Goal: Complete application form

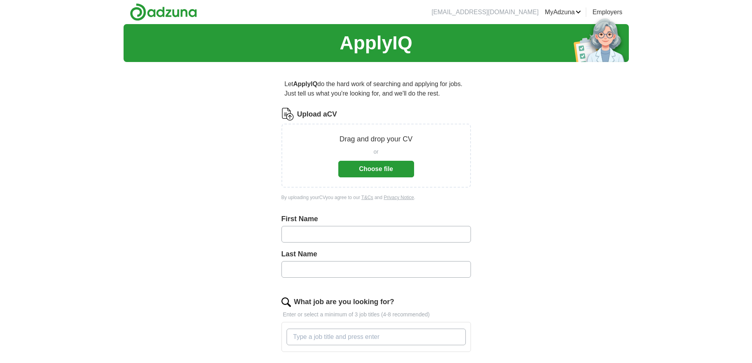
click at [368, 171] on button "Choose file" at bounding box center [376, 169] width 76 height 17
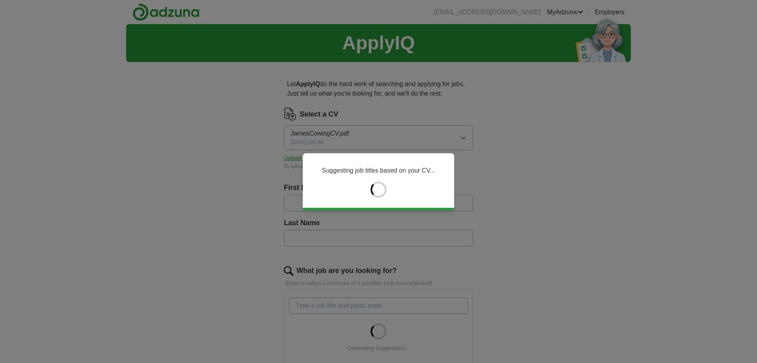
type input "*****"
type input "******"
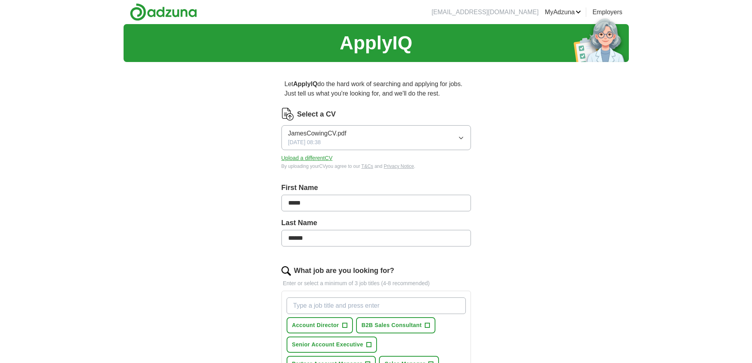
click at [337, 305] on input "What job are you looking for?" at bounding box center [375, 305] width 179 height 17
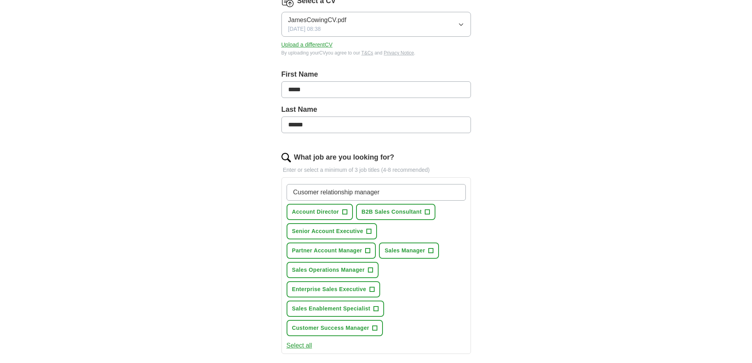
scroll to position [197, 0]
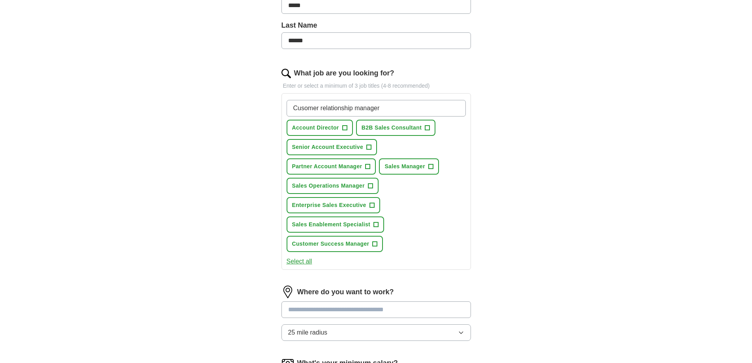
type input "Cusomer relationship manager"
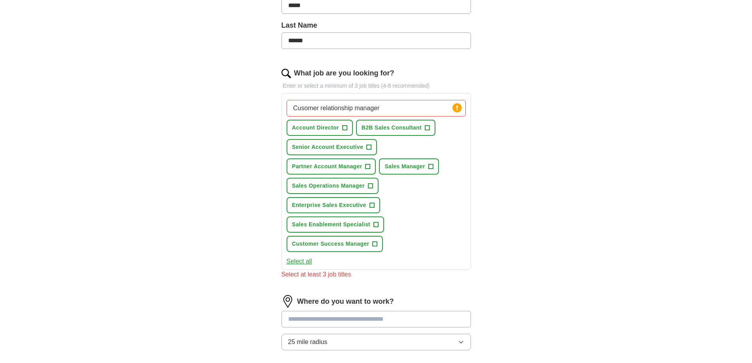
click at [366, 307] on div "Where do you want to work? 25 mile radius" at bounding box center [375, 326] width 189 height 62
click at [370, 146] on span "+" at bounding box center [369, 147] width 5 height 6
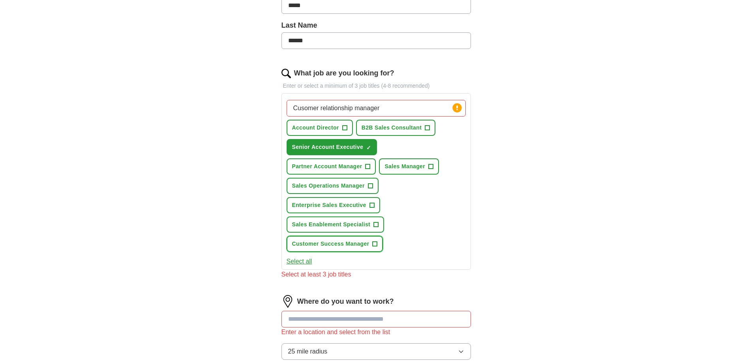
click at [373, 241] on span "+" at bounding box center [374, 244] width 5 height 6
click at [366, 165] on span "+" at bounding box center [367, 166] width 5 height 6
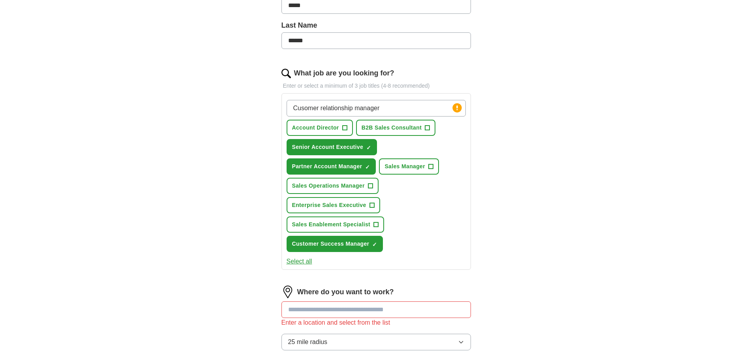
click at [330, 310] on input at bounding box center [375, 309] width 189 height 17
type input "******"
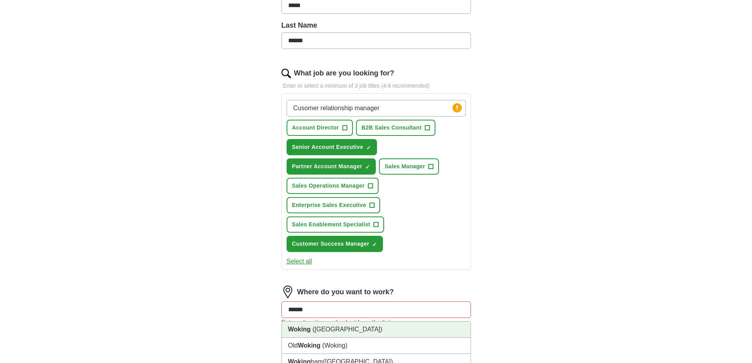
click at [329, 332] on li "Woking ([GEOGRAPHIC_DATA])" at bounding box center [376, 329] width 189 height 16
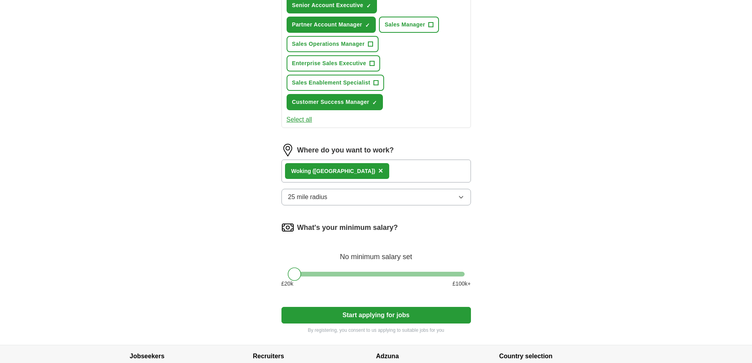
scroll to position [355, 0]
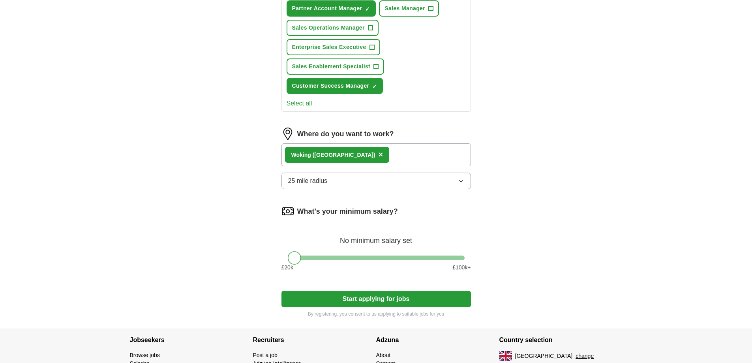
drag, startPoint x: 464, startPoint y: 258, endPoint x: 455, endPoint y: 258, distance: 9.5
click at [455, 258] on div at bounding box center [375, 257] width 189 height 5
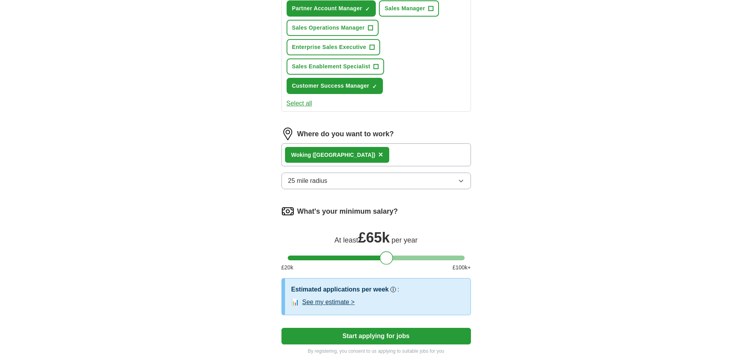
drag, startPoint x: 461, startPoint y: 259, endPoint x: 391, endPoint y: 258, distance: 69.8
click at [391, 258] on div at bounding box center [376, 257] width 177 height 5
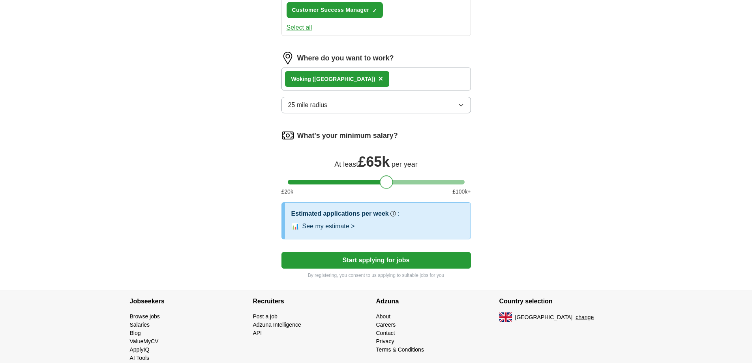
scroll to position [434, 0]
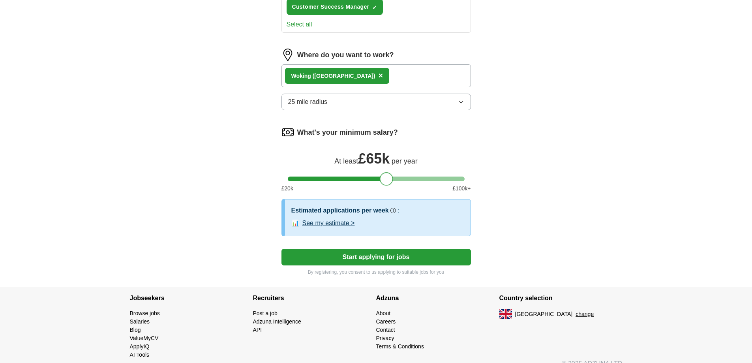
click at [415, 257] on button "Start applying for jobs" at bounding box center [375, 257] width 189 height 17
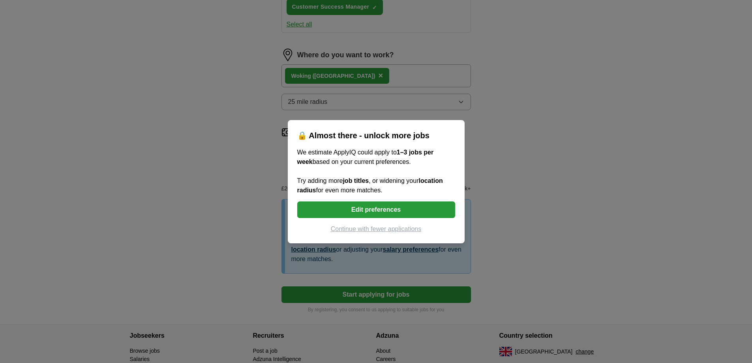
click at [395, 211] on button "Edit preferences" at bounding box center [376, 209] width 158 height 17
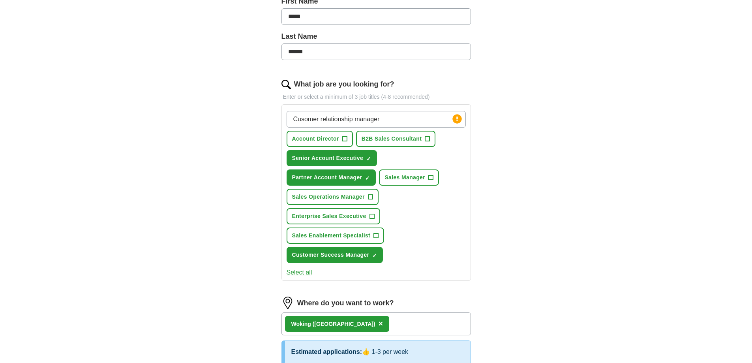
scroll to position [158, 0]
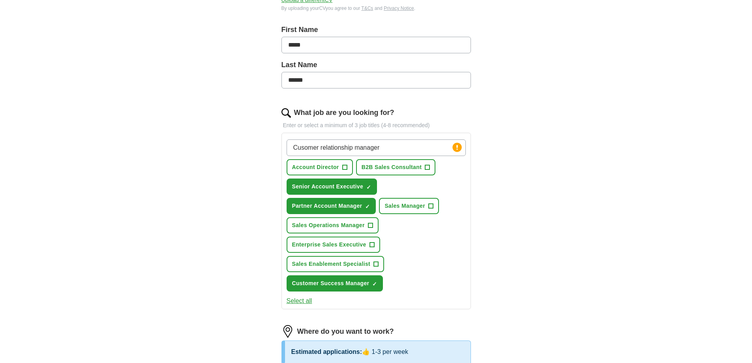
click at [303, 150] on input "Cusomer relationship manager" at bounding box center [375, 147] width 179 height 17
click at [508, 189] on div "ApplyIQ Let ApplyIQ do the hard work of searching and applying for jobs. Just t…" at bounding box center [375, 244] width 505 height 756
drag, startPoint x: 392, startPoint y: 144, endPoint x: 122, endPoint y: 119, distance: 271.7
click at [123, 119] on div "ApplyIQ Let ApplyIQ do the hard work of searching and applying for jobs. Just t…" at bounding box center [376, 244] width 752 height 756
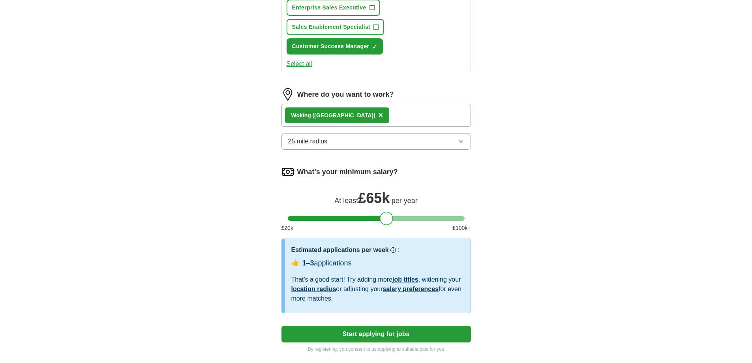
scroll to position [434, 0]
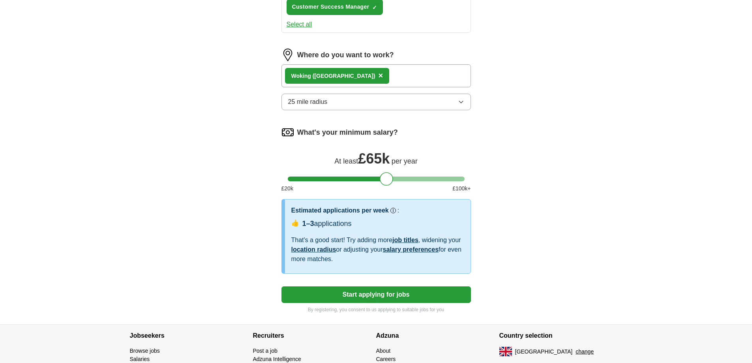
type input "Sales Executive"
click at [396, 295] on button "Start applying for jobs" at bounding box center [375, 294] width 189 height 17
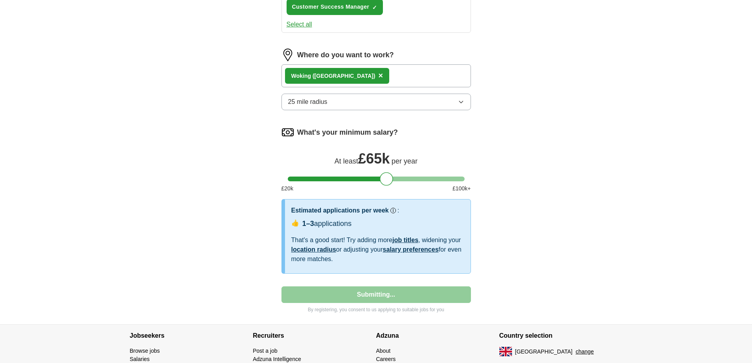
select select "**"
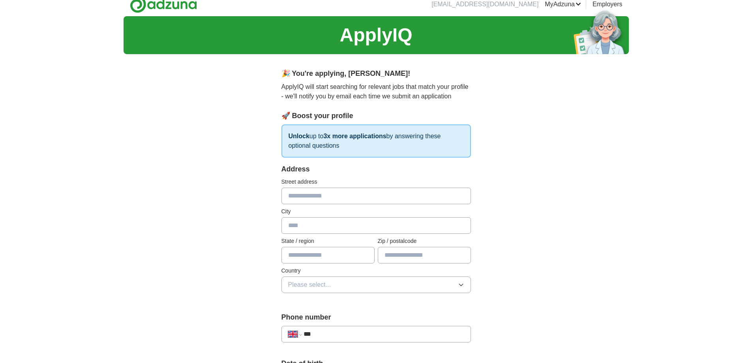
scroll to position [0, 0]
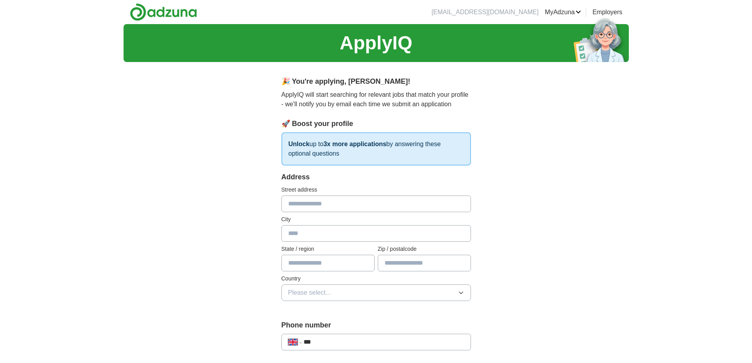
click at [316, 204] on input "text" at bounding box center [375, 203] width 189 height 17
type input "**********"
type input "*********"
type input "******"
type input "*******"
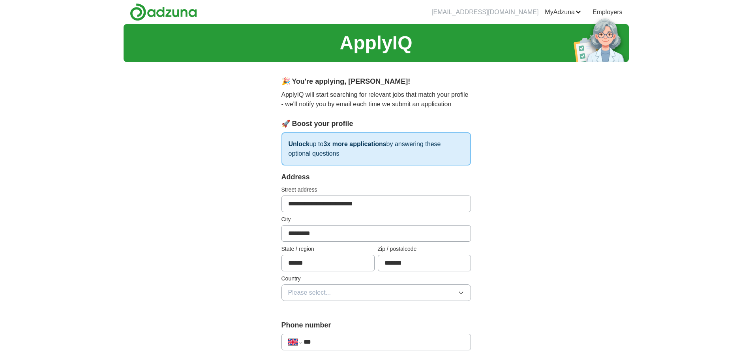
click at [324, 292] on span "Please select..." at bounding box center [309, 292] width 43 height 9
click at [332, 311] on span "[GEOGRAPHIC_DATA]" at bounding box center [321, 310] width 66 height 9
click at [328, 341] on input "***" at bounding box center [383, 341] width 160 height 9
type input "**********"
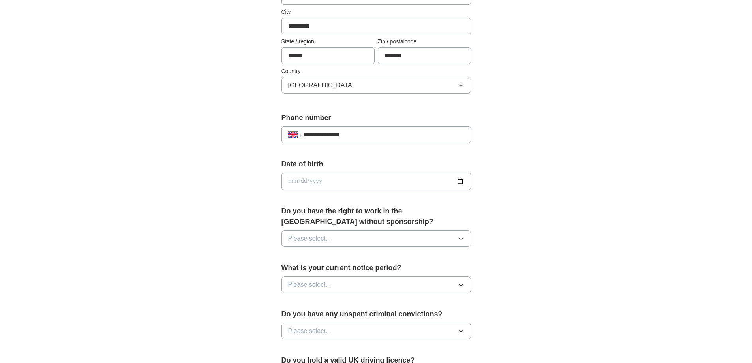
click at [318, 235] on span "Please select..." at bounding box center [309, 238] width 43 height 9
click at [315, 273] on div "No" at bounding box center [376, 272] width 176 height 9
click at [312, 289] on button "Please select..." at bounding box center [375, 284] width 189 height 17
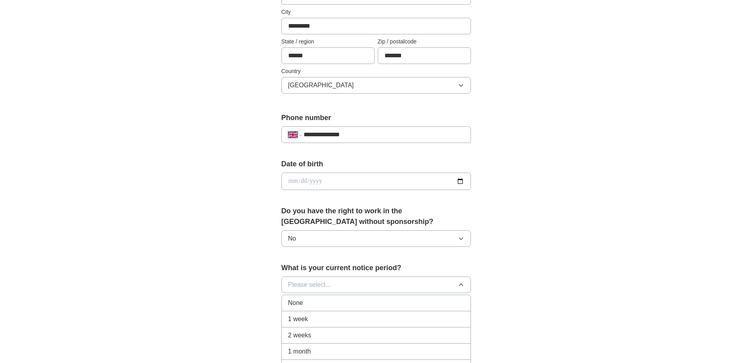
click at [308, 303] on div "None" at bounding box center [376, 302] width 176 height 9
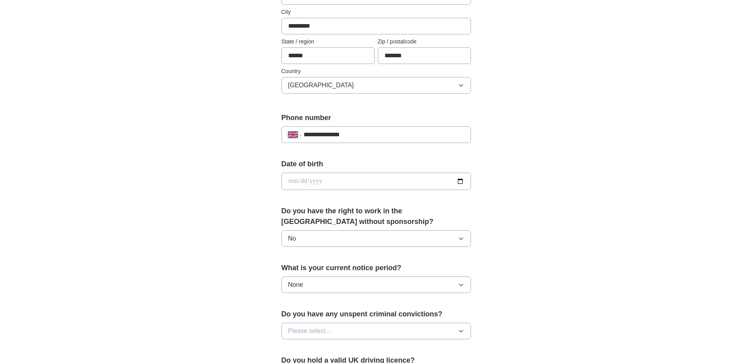
click at [310, 332] on span "Please select..." at bounding box center [309, 330] width 43 height 9
click at [300, 360] on div "No" at bounding box center [376, 364] width 176 height 9
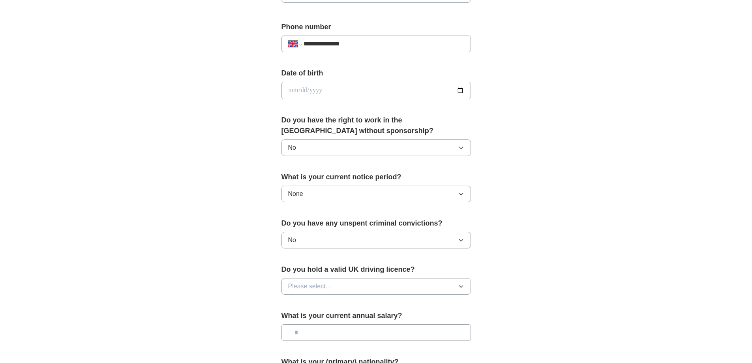
scroll to position [325, 0]
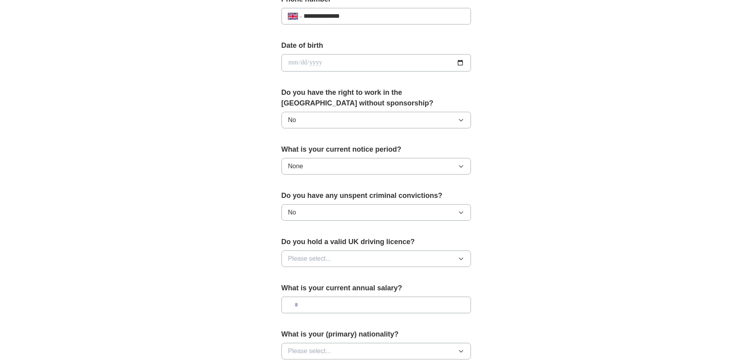
click at [315, 258] on span "Please select..." at bounding box center [309, 258] width 43 height 9
click at [314, 276] on div "Yes" at bounding box center [376, 276] width 176 height 9
click at [313, 307] on input "text" at bounding box center [375, 304] width 189 height 17
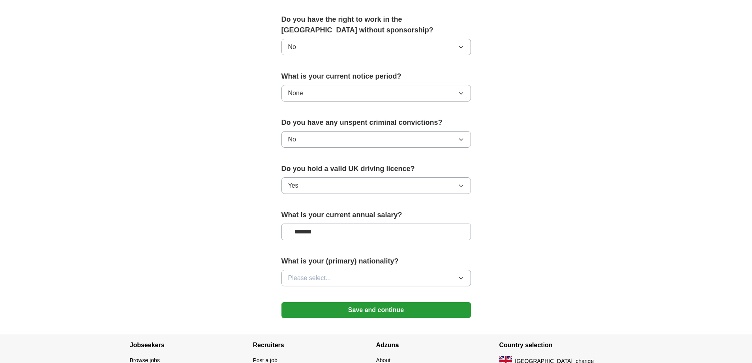
scroll to position [404, 0]
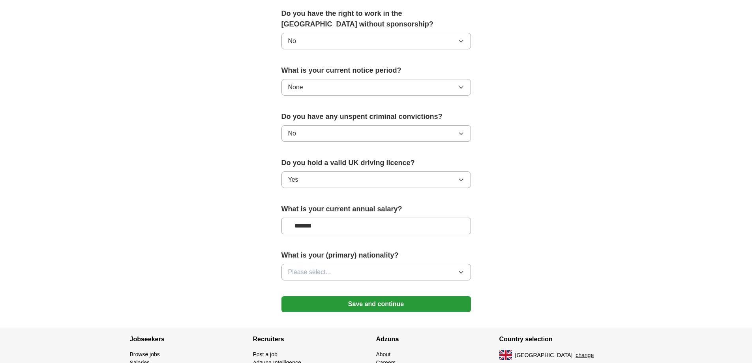
type input "*******"
click at [311, 275] on span "Please select..." at bounding box center [309, 271] width 43 height 9
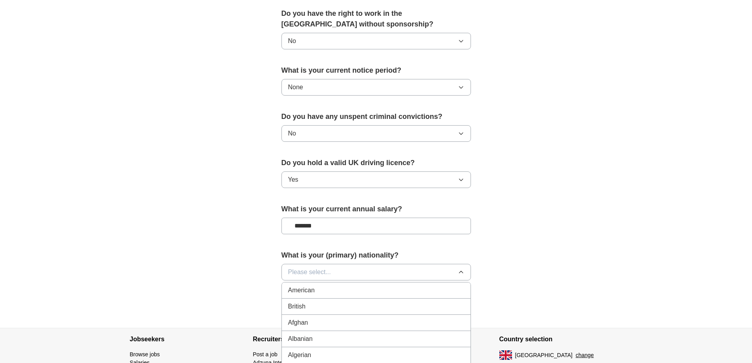
click at [309, 309] on div "British" at bounding box center [376, 305] width 176 height 9
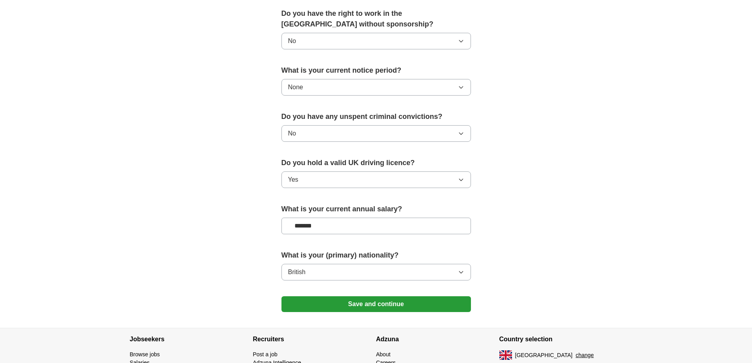
click at [337, 305] on button "Save and continue" at bounding box center [375, 304] width 189 height 16
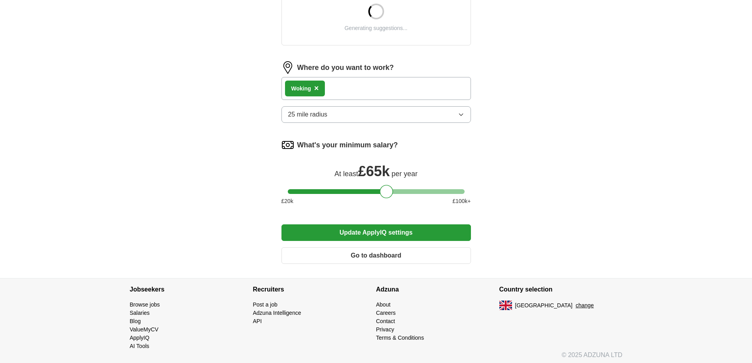
scroll to position [323, 0]
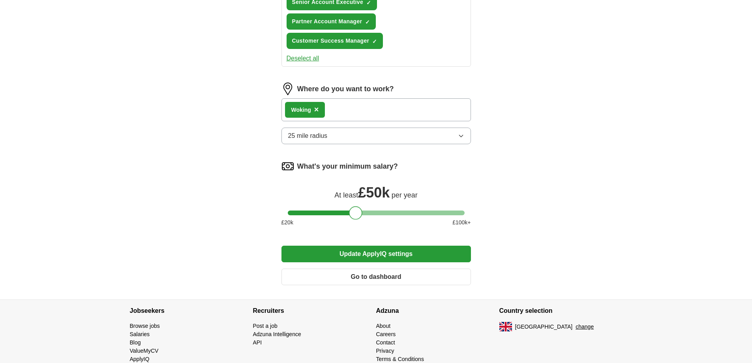
drag, startPoint x: 386, startPoint y: 209, endPoint x: 355, endPoint y: 215, distance: 31.3
click at [355, 215] on div at bounding box center [355, 212] width 13 height 13
drag, startPoint x: 411, startPoint y: 254, endPoint x: 462, endPoint y: 252, distance: 50.1
click at [413, 253] on button "Update ApplyIQ settings" at bounding box center [375, 253] width 189 height 17
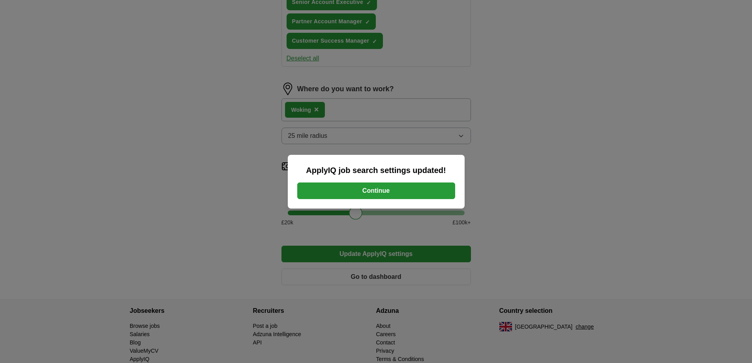
click at [428, 196] on button "Continue" at bounding box center [376, 190] width 158 height 17
